Goal: Task Accomplishment & Management: Complete application form

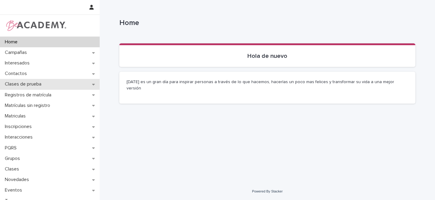
click at [92, 83] on icon at bounding box center [93, 84] width 3 height 4
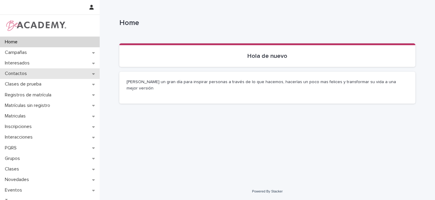
click at [92, 73] on icon at bounding box center [93, 74] width 3 height 4
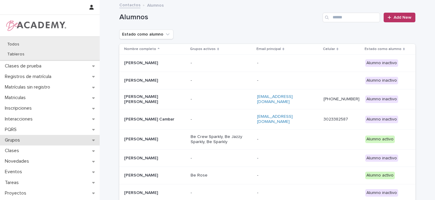
scroll to position [93, 0]
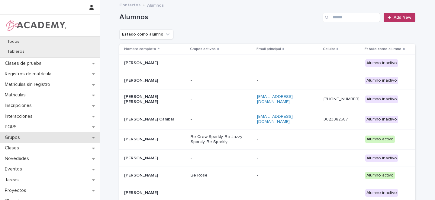
click at [92, 136] on icon at bounding box center [93, 137] width 3 height 4
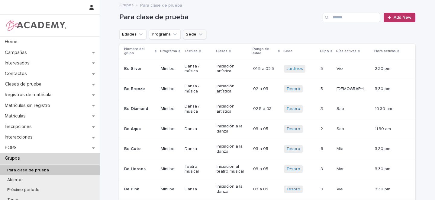
click at [197, 35] on icon "Sede" at bounding box center [200, 34] width 6 height 6
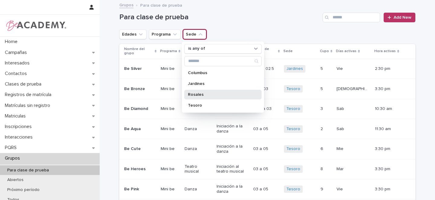
click at [199, 96] on p "Rosales" at bounding box center [220, 95] width 64 height 4
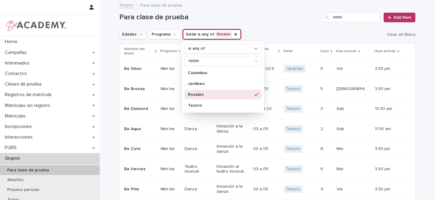
click at [139, 35] on icon "Edades" at bounding box center [141, 34] width 4 height 2
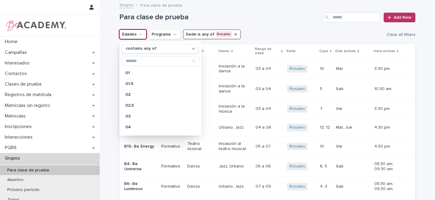
click at [234, 34] on icon "Sede" at bounding box center [235, 34] width 2 height 2
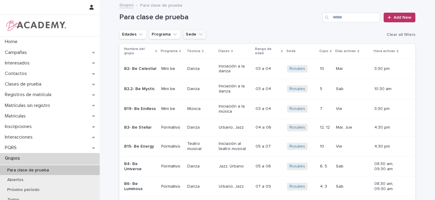
click at [197, 35] on icon "Sede" at bounding box center [200, 34] width 6 height 6
click at [199, 34] on icon "Sede" at bounding box center [201, 34] width 4 height 2
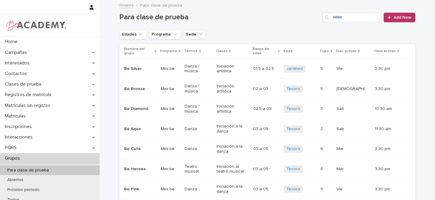
click at [197, 34] on icon "Sede" at bounding box center [200, 34] width 6 height 6
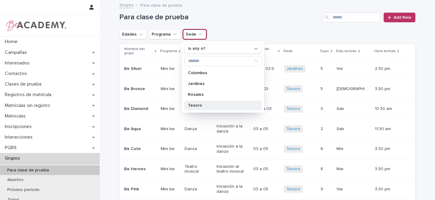
click at [191, 104] on p "Tesoro" at bounding box center [220, 106] width 64 height 4
click at [134, 34] on button "Edades" at bounding box center [132, 35] width 27 height 10
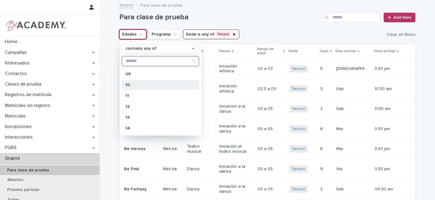
scroll to position [134, 0]
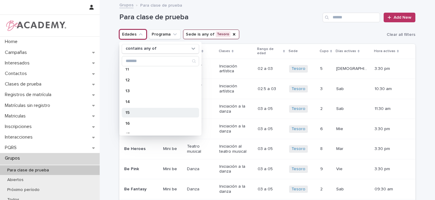
click at [133, 112] on p "15" at bounding box center [157, 113] width 64 height 4
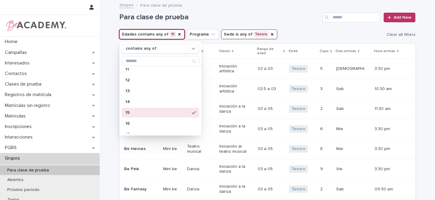
click at [298, 32] on div "Edades contains any of 15 contains any of 01 01.5 02 02.5 03 04 05 06 07 08 09 …" at bounding box center [267, 35] width 296 height 10
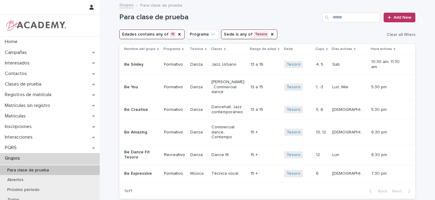
click at [269, 33] on icon "Sede" at bounding box center [271, 34] width 5 height 5
click at [235, 36] on icon "Sede" at bounding box center [238, 34] width 6 height 6
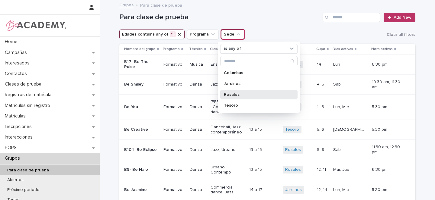
click at [230, 95] on p "Rosales" at bounding box center [256, 95] width 64 height 4
click at [178, 35] on icon "Edades" at bounding box center [179, 34] width 2 height 2
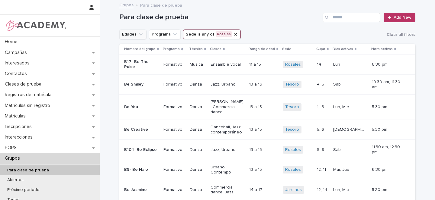
click at [133, 34] on button "Edades" at bounding box center [132, 35] width 27 height 10
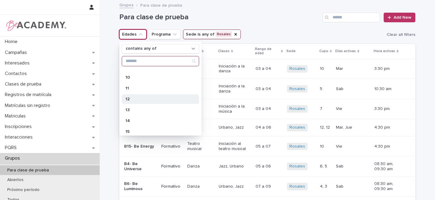
scroll to position [119, 0]
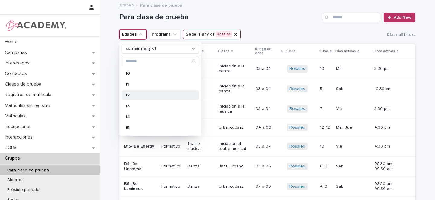
click at [136, 94] on p "12" at bounding box center [157, 95] width 64 height 4
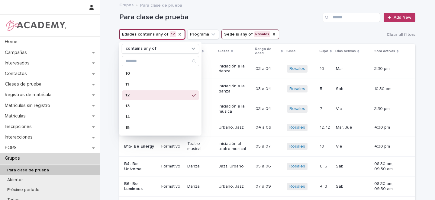
click at [281, 27] on div "Para clase de prueba Add New" at bounding box center [267, 15] width 296 height 29
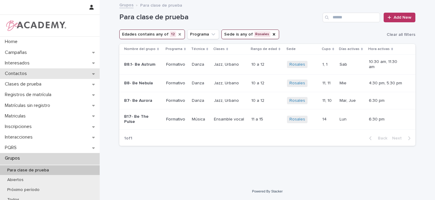
click at [93, 74] on icon at bounding box center [93, 74] width 3 height 4
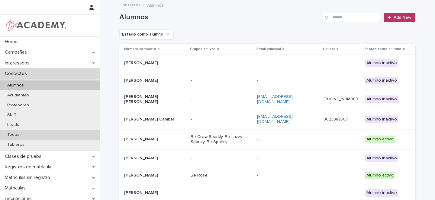
click at [16, 135] on p "Todos" at bounding box center [13, 134] width 22 height 5
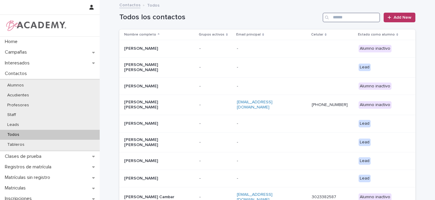
click at [339, 18] on input "Search" at bounding box center [350, 18] width 57 height 10
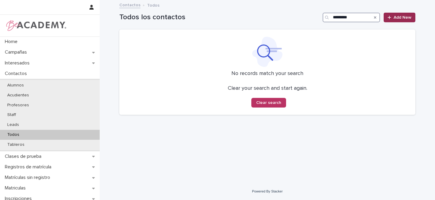
type input "*********"
click at [406, 18] on span "Add New" at bounding box center [402, 17] width 18 height 4
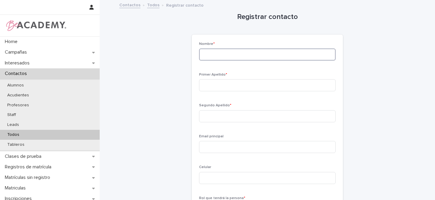
click at [226, 52] on input at bounding box center [267, 55] width 136 height 12
type input "*"
type input "*********"
type input "*******"
type input "*****"
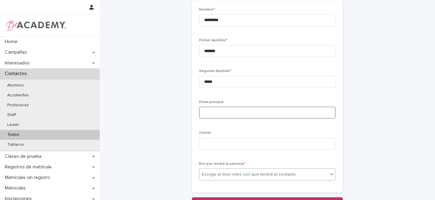
scroll to position [89, 0]
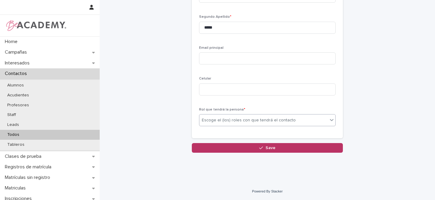
click at [215, 120] on div "Escoge el (los) roles con que tendrá el contacto" at bounding box center [249, 120] width 94 height 6
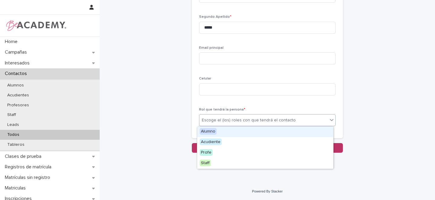
click at [207, 129] on span "Alumno" at bounding box center [207, 131] width 17 height 7
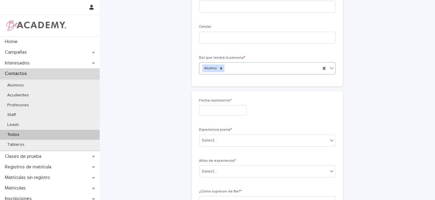
scroll to position [156, 0]
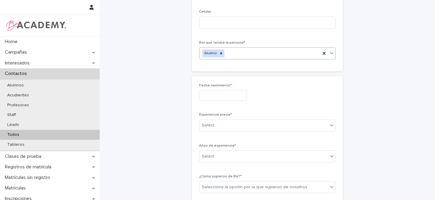
click at [202, 93] on input "text" at bounding box center [223, 95] width 48 height 11
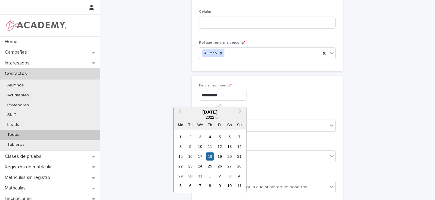
type input "**********"
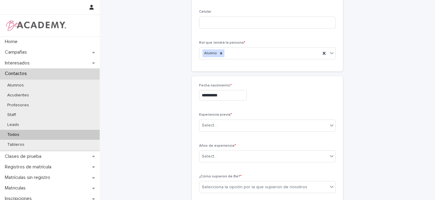
click at [267, 104] on div "**********" at bounding box center [267, 95] width 136 height 22
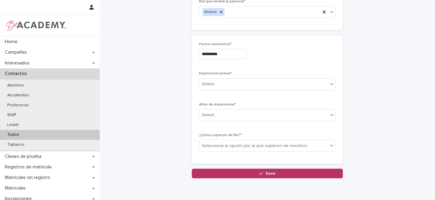
scroll to position [200, 0]
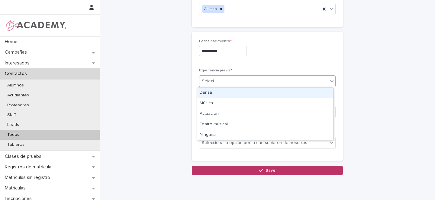
click at [210, 81] on div "Select..." at bounding box center [209, 81] width 15 height 6
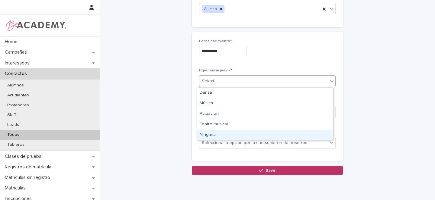
click at [208, 134] on div "Ninguna" at bounding box center [265, 135] width 136 height 11
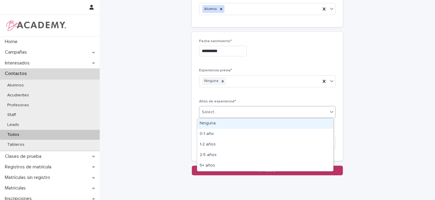
click at [213, 111] on div "Select..." at bounding box center [209, 112] width 15 height 6
click at [210, 123] on div "Ninguna" at bounding box center [265, 124] width 136 height 11
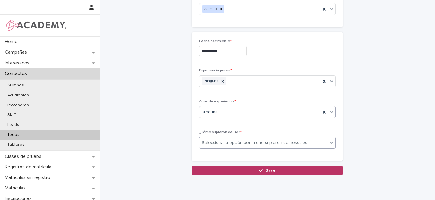
click at [212, 142] on div "Selecciona la opción por la que supieron de nosotros" at bounding box center [254, 143] width 105 height 6
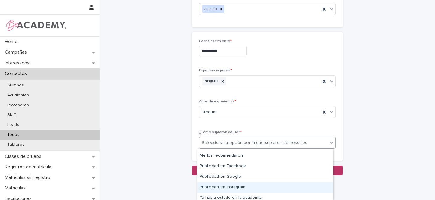
scroll to position [139, 0]
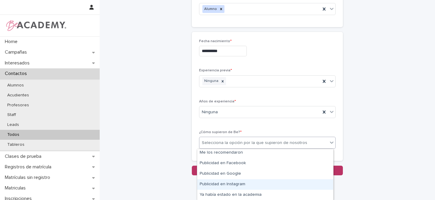
click at [222, 183] on div "Publicidad en Instagram" at bounding box center [265, 185] width 136 height 11
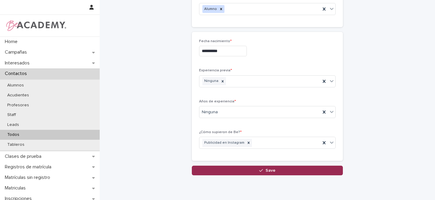
click at [259, 169] on icon "button" at bounding box center [261, 171] width 4 height 4
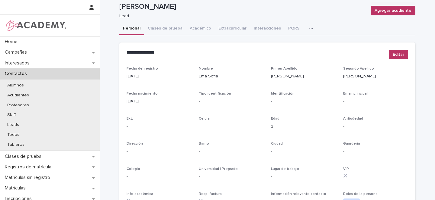
scroll to position [151, 0]
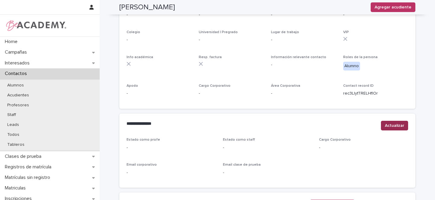
click at [386, 127] on span "Actualizar" at bounding box center [393, 126] width 19 height 6
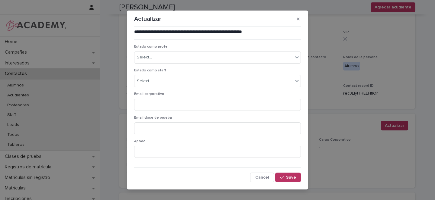
click at [297, 18] on icon "button" at bounding box center [298, 19] width 3 height 3
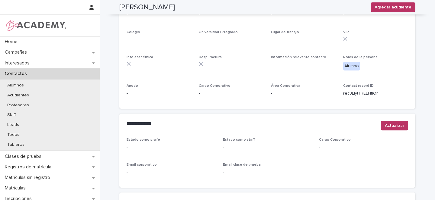
scroll to position [245, 0]
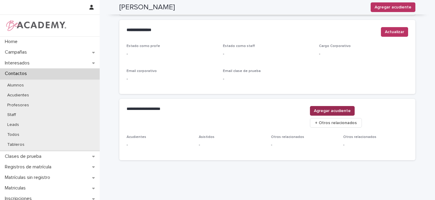
click at [350, 112] on span "Agregar acudiente" at bounding box center [332, 111] width 37 height 6
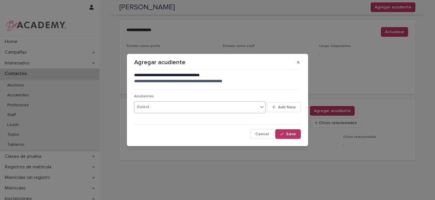
click at [166, 106] on div "Select..." at bounding box center [195, 107] width 123 height 10
type input "******"
click at [286, 107] on span "Add New" at bounding box center [287, 107] width 18 height 4
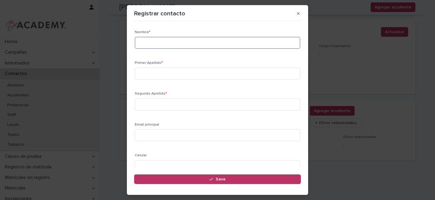
click at [173, 42] on input at bounding box center [217, 43] width 165 height 12
type input "****"
type input "******"
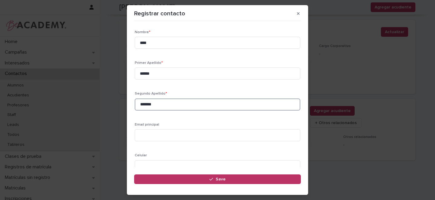
type input "*******"
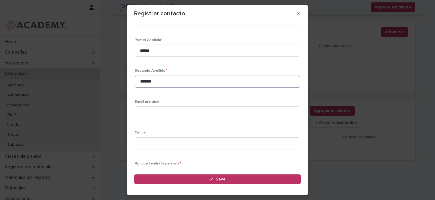
scroll to position [30, 0]
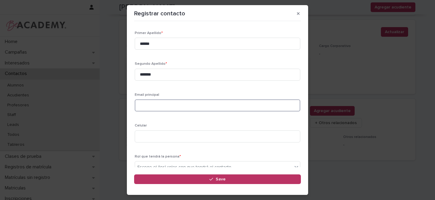
click at [149, 106] on input at bounding box center [217, 106] width 165 height 12
paste input "**********"
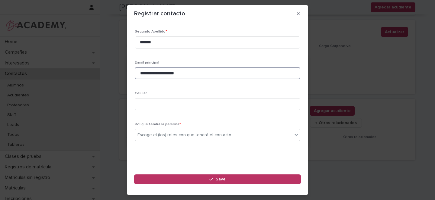
scroll to position [62, 0]
type input "**********"
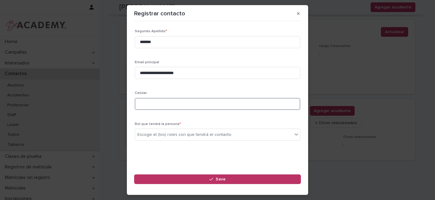
click at [170, 98] on input at bounding box center [217, 104] width 165 height 12
paste input "**********"
type input "**********"
click at [167, 134] on div "Escoge el (los) roles con que tendrá el contacto" at bounding box center [184, 135] width 94 height 6
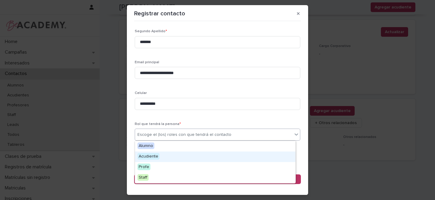
click at [149, 156] on span "Acudiente" at bounding box center [148, 156] width 22 height 7
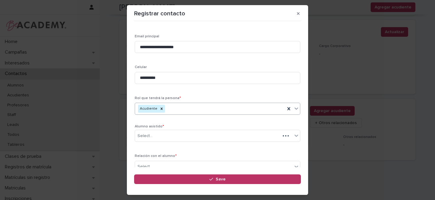
scroll to position [91, 0]
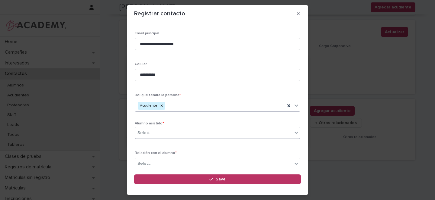
click at [157, 132] on div "Select..." at bounding box center [213, 133] width 157 height 10
type input "*********"
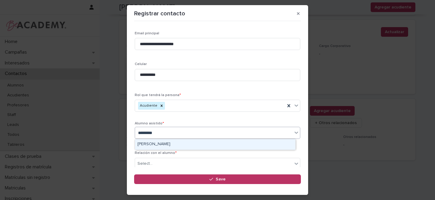
click at [178, 144] on div "Ema Sofia Pacheco Tomas" at bounding box center [215, 144] width 160 height 11
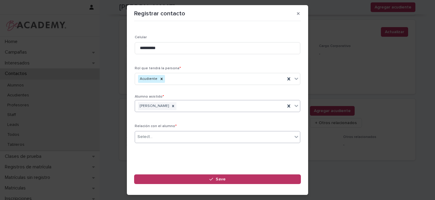
scroll to position [121, 0]
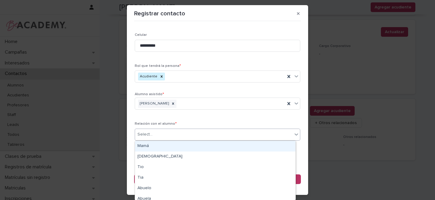
click at [158, 132] on div "Select..." at bounding box center [213, 135] width 157 height 10
click at [148, 143] on div "Mamá" at bounding box center [215, 146] width 160 height 11
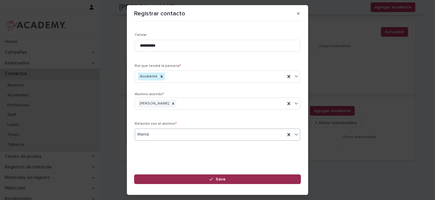
click at [226, 178] on button "Save" at bounding box center [217, 180] width 167 height 10
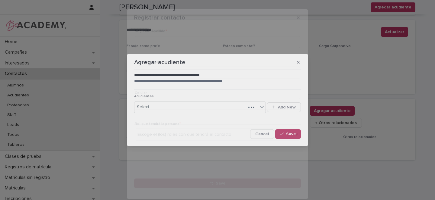
scroll to position [0, 0]
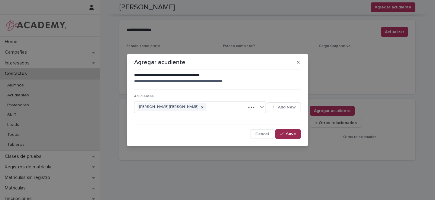
click at [292, 134] on span "Save" at bounding box center [291, 134] width 10 height 4
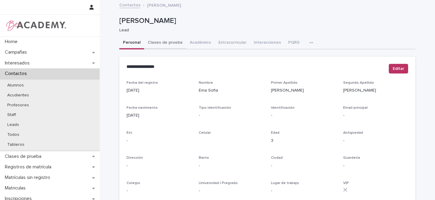
click at [162, 43] on button "Clases de prueba" at bounding box center [165, 43] width 42 height 13
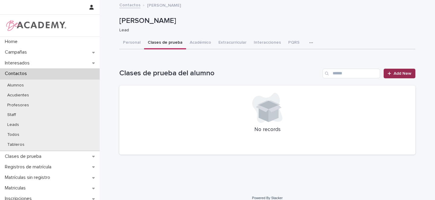
click at [401, 75] on span "Add New" at bounding box center [402, 74] width 18 height 4
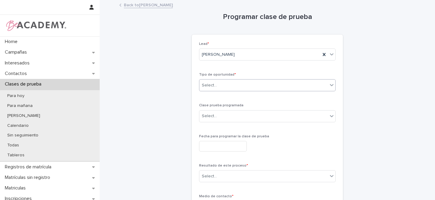
click at [212, 86] on div "Select..." at bounding box center [209, 85] width 15 height 6
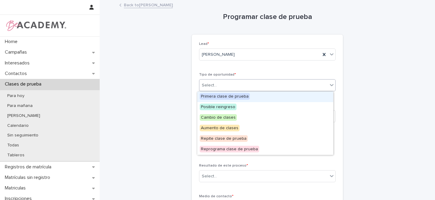
click at [212, 98] on span "Primera clase de prueba" at bounding box center [224, 96] width 50 height 7
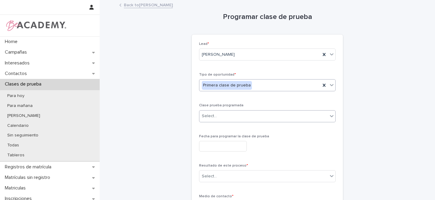
click at [210, 116] on div "Select..." at bounding box center [209, 116] width 15 height 6
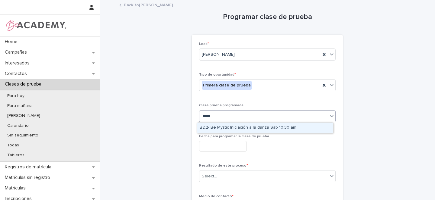
type input "******"
click at [235, 130] on div "B2.2- Be Mystic Iniciación a la danza Sab 10:30 am" at bounding box center [265, 128] width 136 height 11
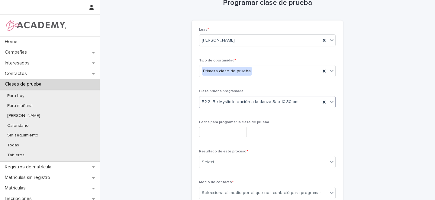
scroll to position [21, 0]
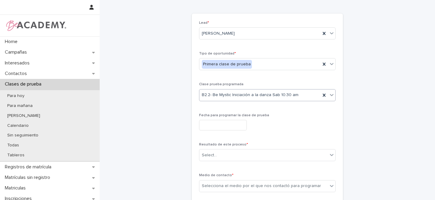
click at [219, 126] on input "text" at bounding box center [223, 125] width 48 height 11
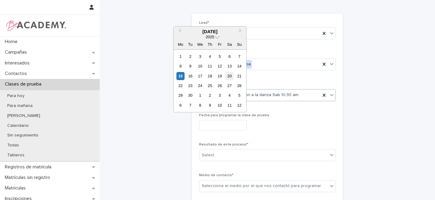
click at [231, 76] on div "20" at bounding box center [229, 76] width 8 height 8
type input "**********"
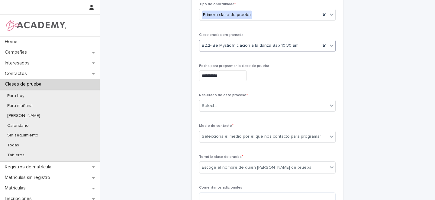
scroll to position [72, 0]
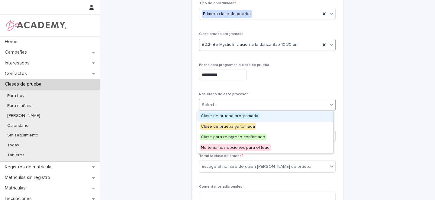
click at [215, 106] on div "Select..." at bounding box center [263, 105] width 128 height 10
click at [218, 116] on span "Clase de prueba programada" at bounding box center [229, 116] width 60 height 7
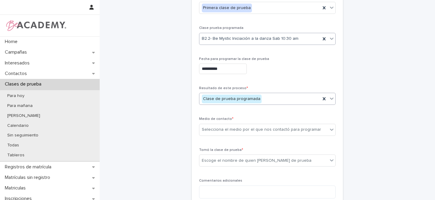
scroll to position [111, 0]
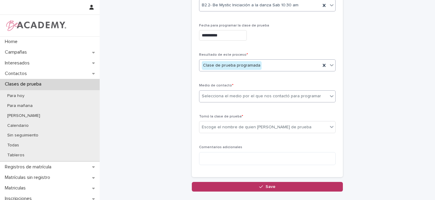
click at [202, 94] on div "Selecciona el medio por el que nos contactó para programar" at bounding box center [261, 96] width 119 height 6
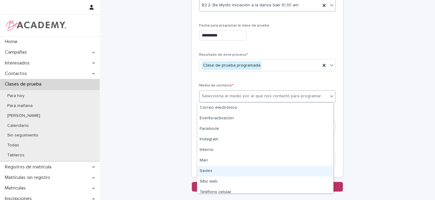
scroll to position [26, 0]
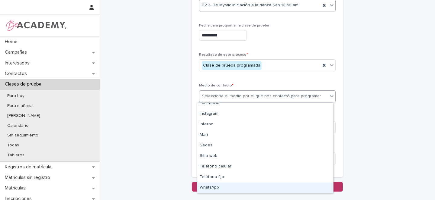
click at [214, 189] on div "WhatsApp" at bounding box center [265, 188] width 136 height 11
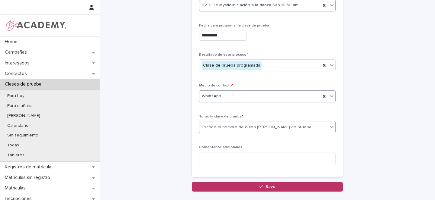
click at [211, 127] on div "Escoge el nombre de quien toma la clase de prueba" at bounding box center [257, 127] width 110 height 6
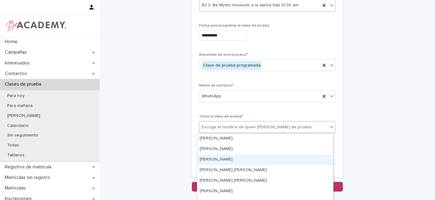
click at [213, 158] on div "Gina Orjuela Cortes" at bounding box center [265, 160] width 136 height 11
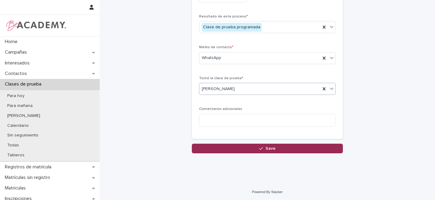
scroll to position [150, 0]
click at [262, 148] on div "button" at bounding box center [262, 148] width 6 height 4
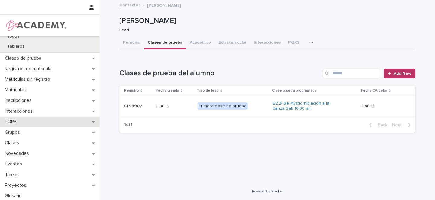
scroll to position [100, 0]
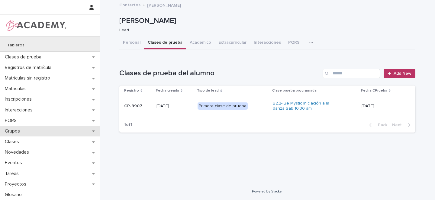
click at [85, 131] on div "Grupos" at bounding box center [50, 131] width 100 height 11
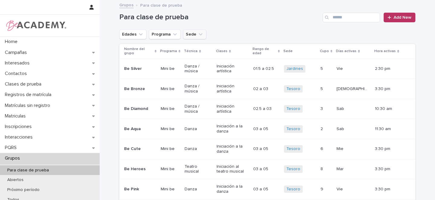
click at [199, 34] on icon "Sede" at bounding box center [201, 34] width 4 height 2
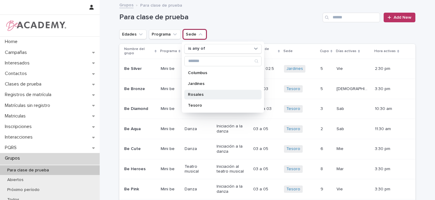
click at [200, 96] on p "Rosales" at bounding box center [220, 95] width 64 height 4
click at [138, 35] on icon "Edades" at bounding box center [141, 34] width 6 height 6
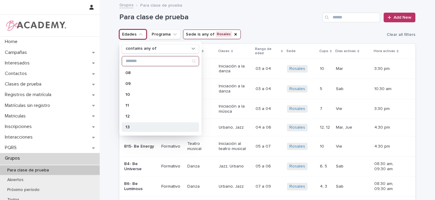
scroll to position [103, 0]
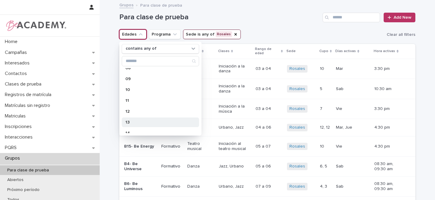
click at [131, 122] on p "13" at bounding box center [157, 122] width 64 height 4
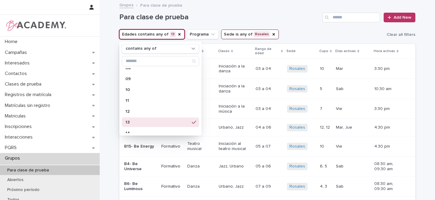
click at [284, 33] on div "Edades contains any of 13 contains any of 01 01.5 02 02.5 03 04 05 06 07 08 09 …" at bounding box center [267, 35] width 296 height 10
